Goal: Task Accomplishment & Management: Use online tool/utility

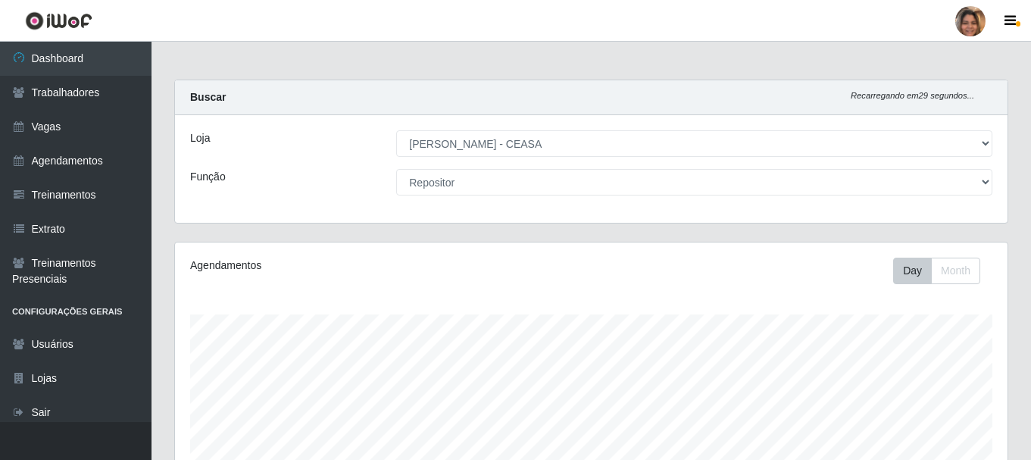
select select "474"
select select "24"
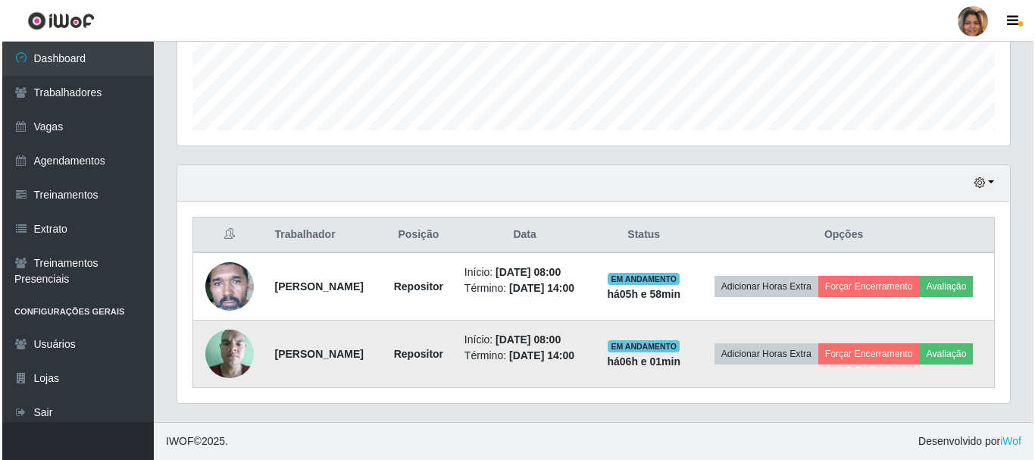
scroll to position [314, 832]
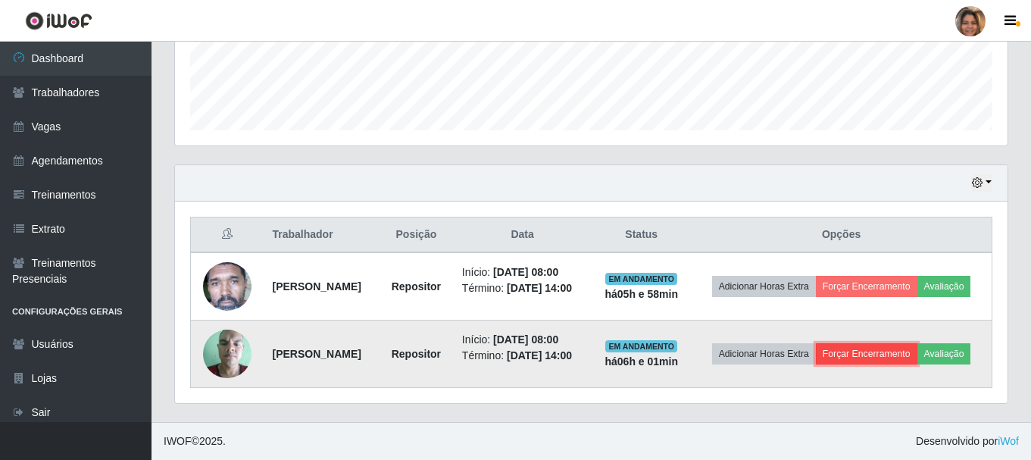
click at [863, 356] on button "Forçar Encerramento" at bounding box center [866, 353] width 101 height 21
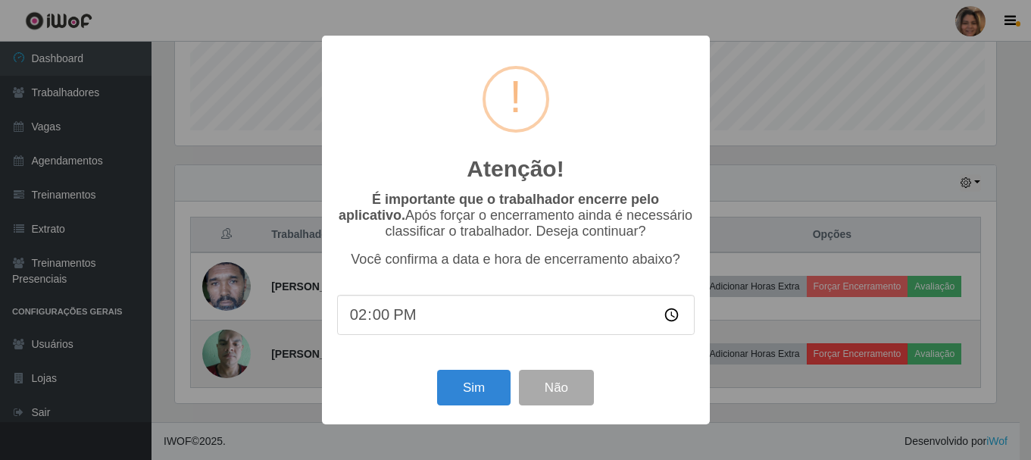
scroll to position [314, 825]
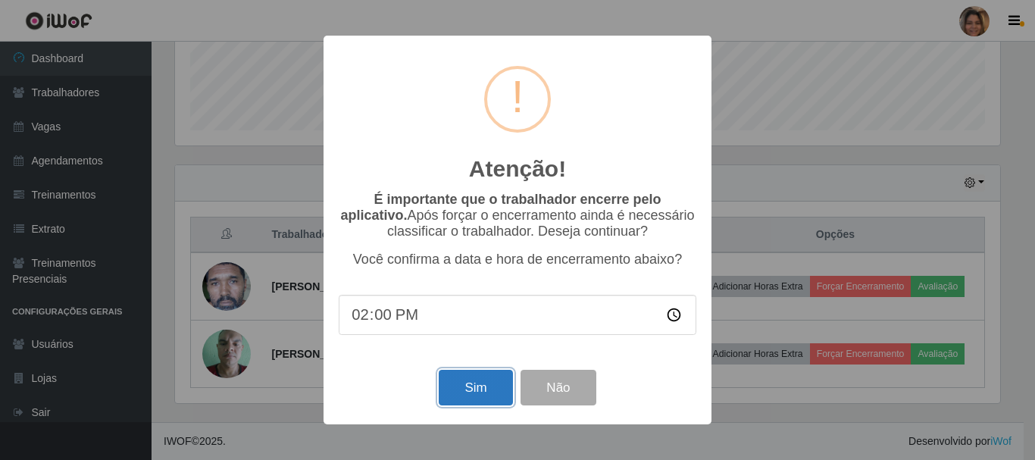
click at [455, 383] on button "Sim" at bounding box center [474, 388] width 73 height 36
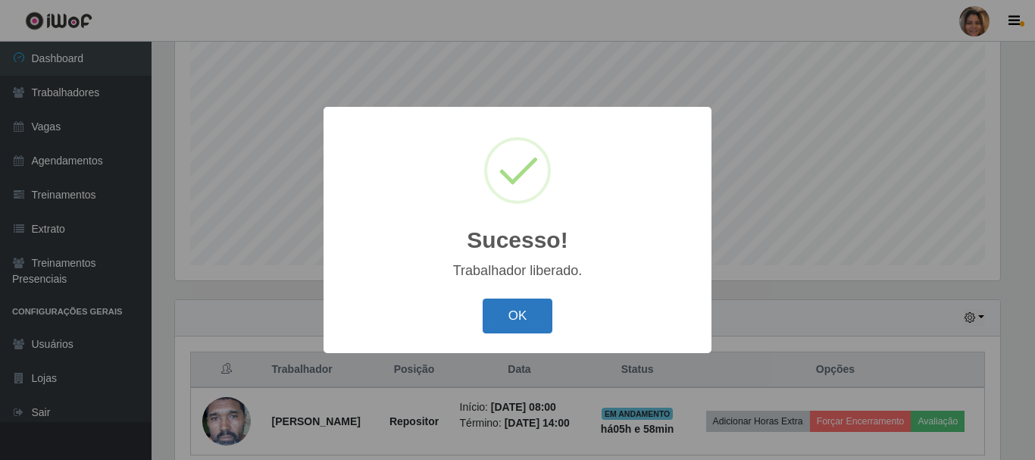
click at [503, 308] on button "OK" at bounding box center [517, 316] width 70 height 36
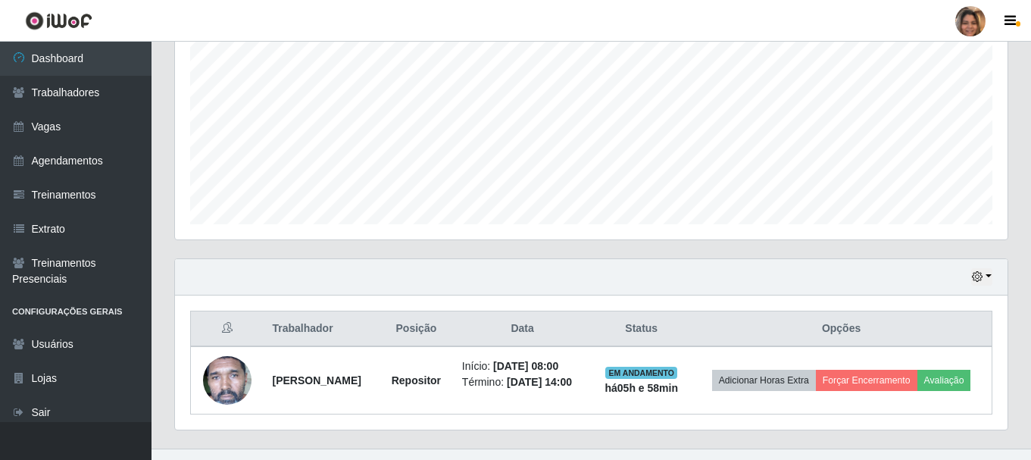
scroll to position [344, 0]
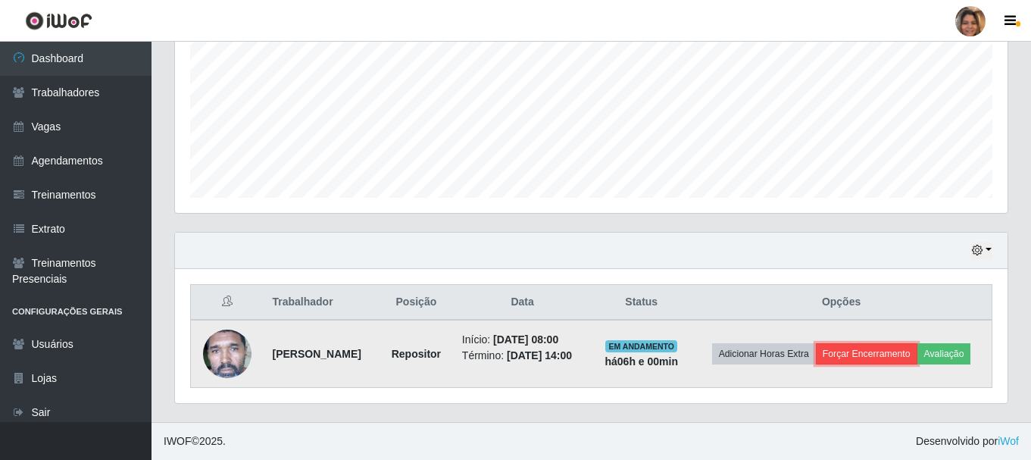
click at [901, 354] on button "Forçar Encerramento" at bounding box center [866, 353] width 101 height 21
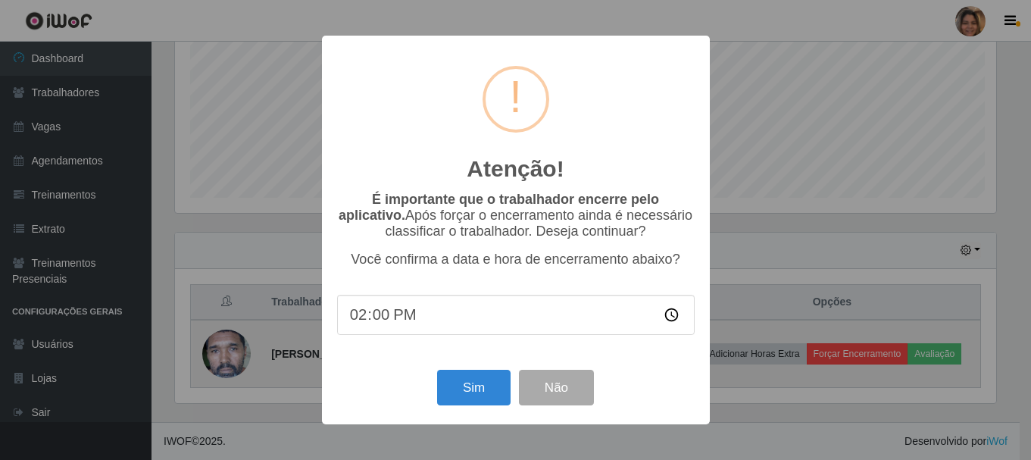
scroll to position [314, 825]
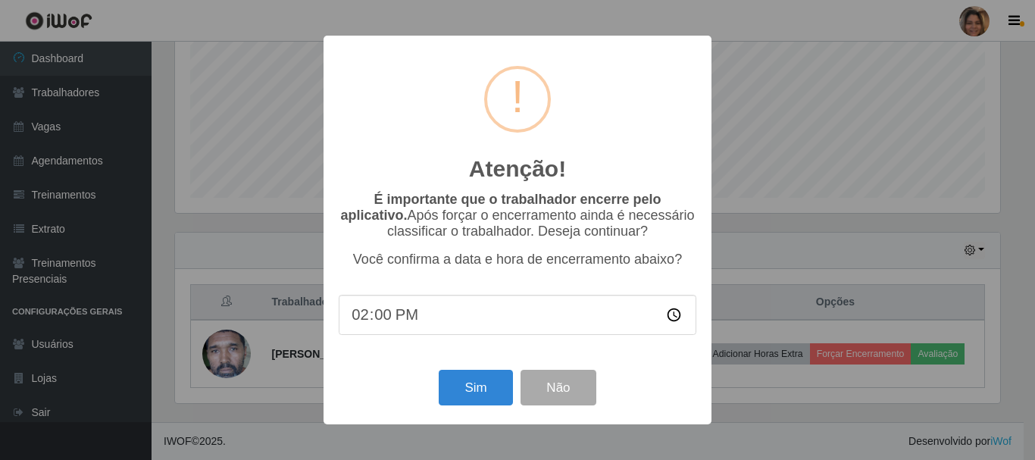
click at [383, 321] on input "14:00" at bounding box center [517, 315] width 357 height 40
type input "14:03"
click at [475, 399] on button "Sim" at bounding box center [474, 388] width 73 height 36
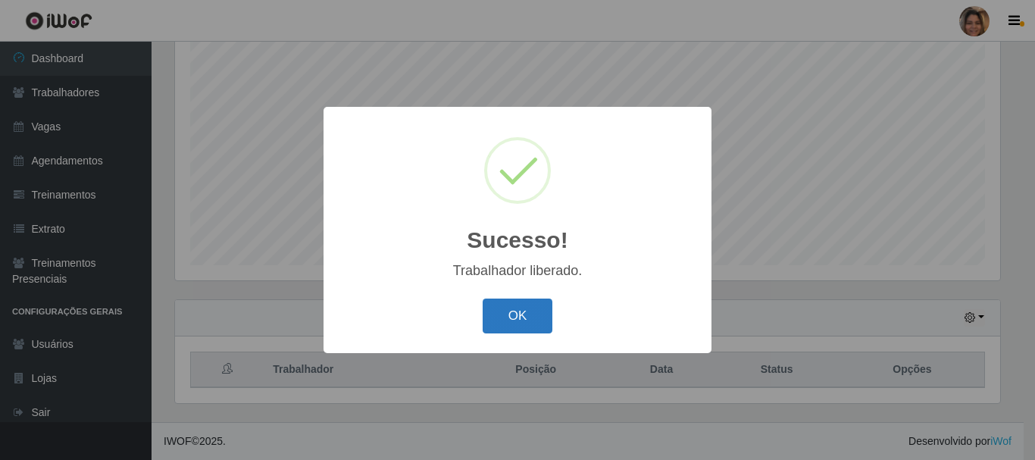
click at [519, 315] on button "OK" at bounding box center [517, 316] width 70 height 36
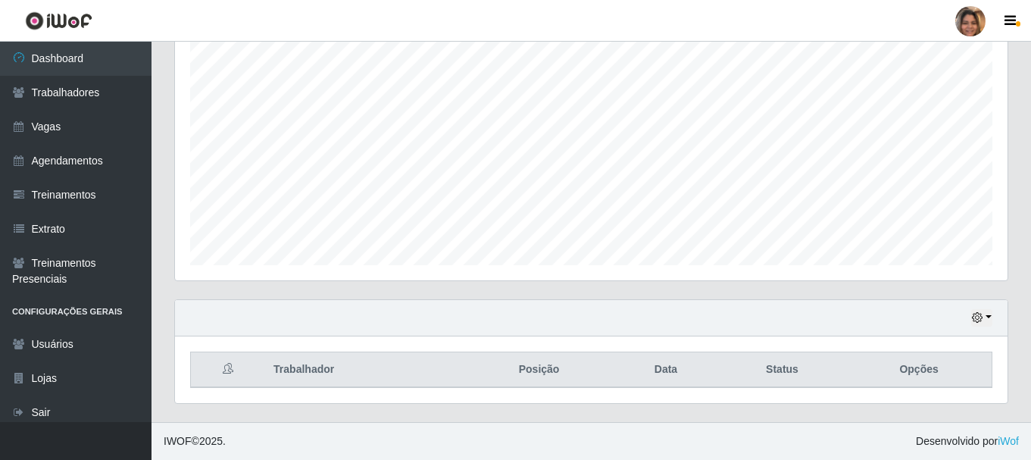
scroll to position [314, 832]
